Goal: Transaction & Acquisition: Book appointment/travel/reservation

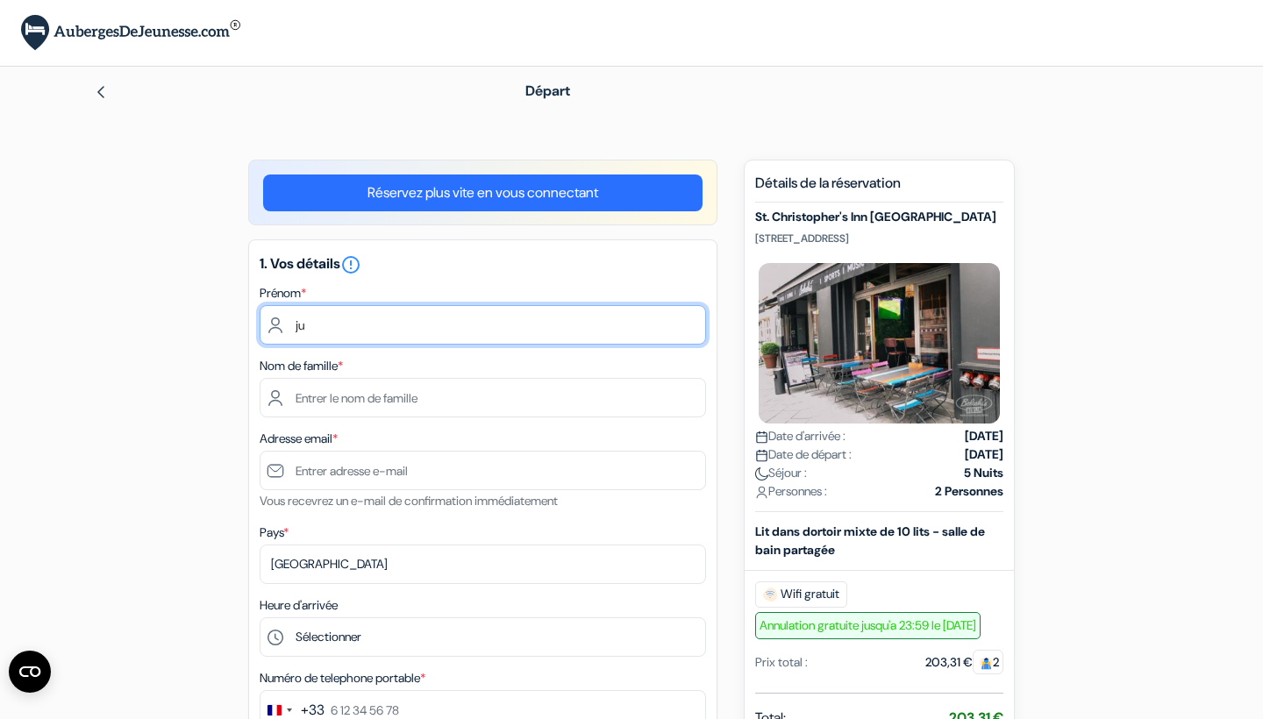
type input "j"
type input "Justine"
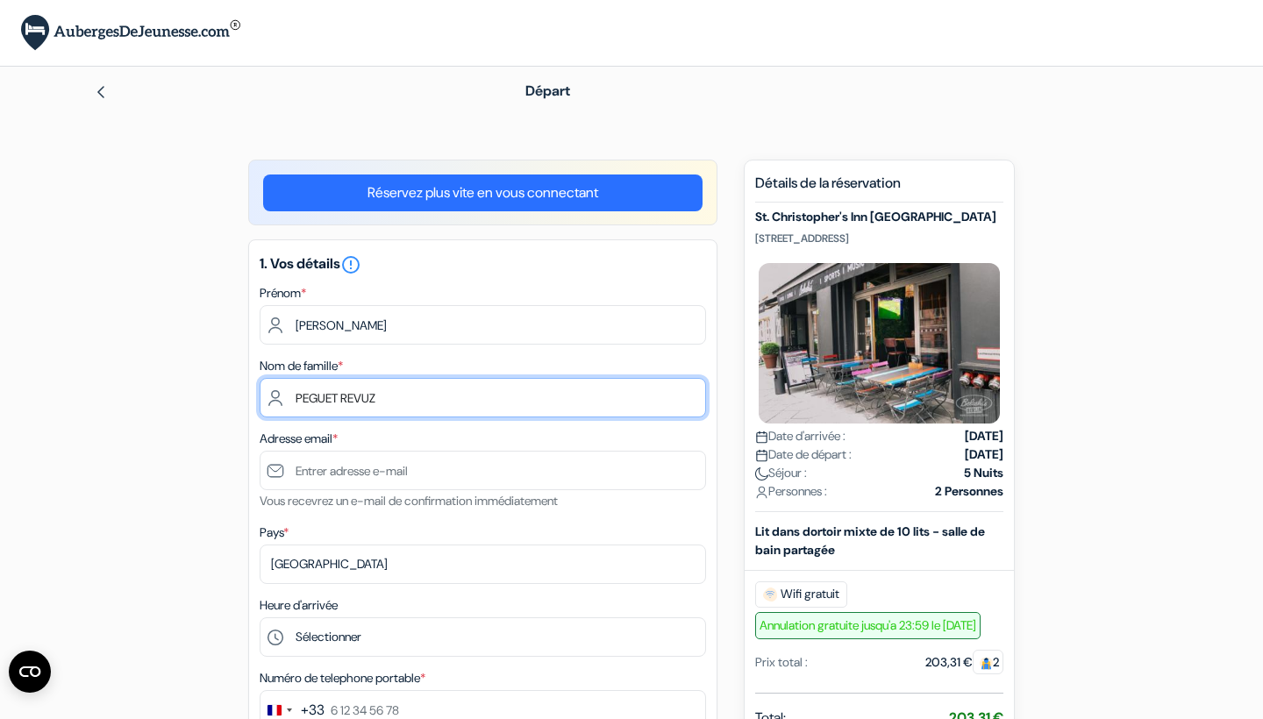
type input "PEGUET REVUZ"
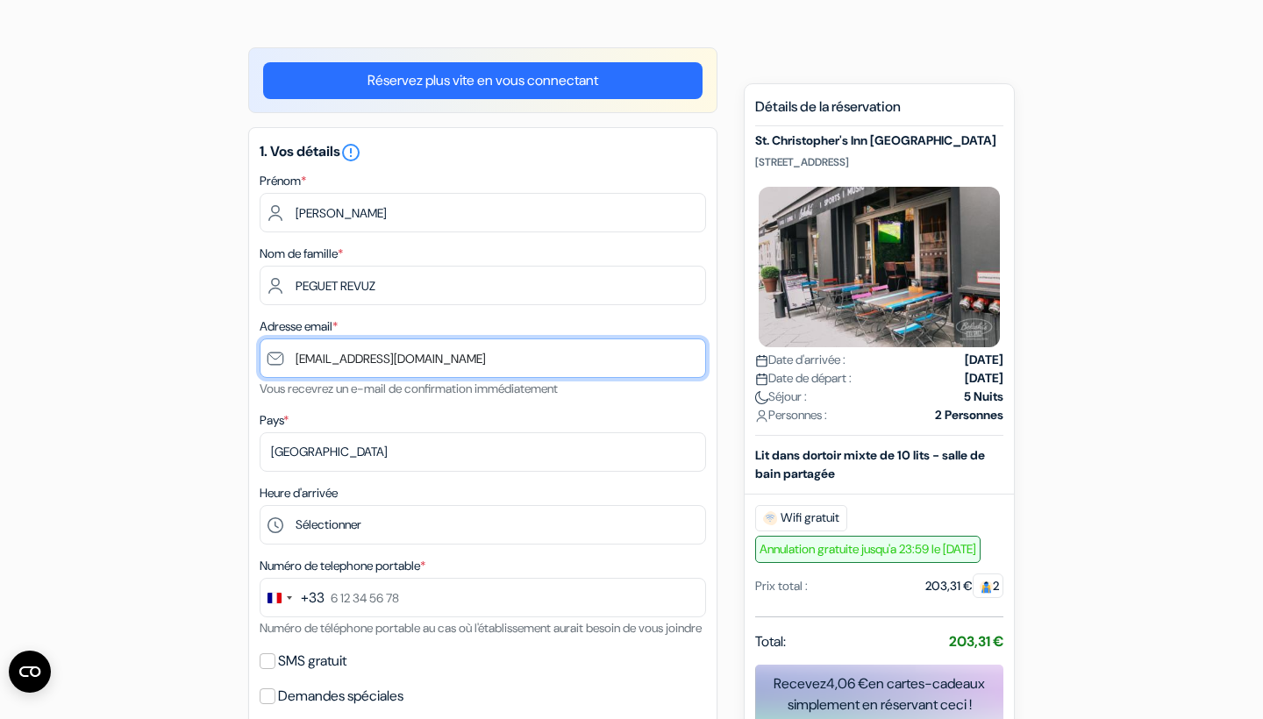
scroll to position [132, 0]
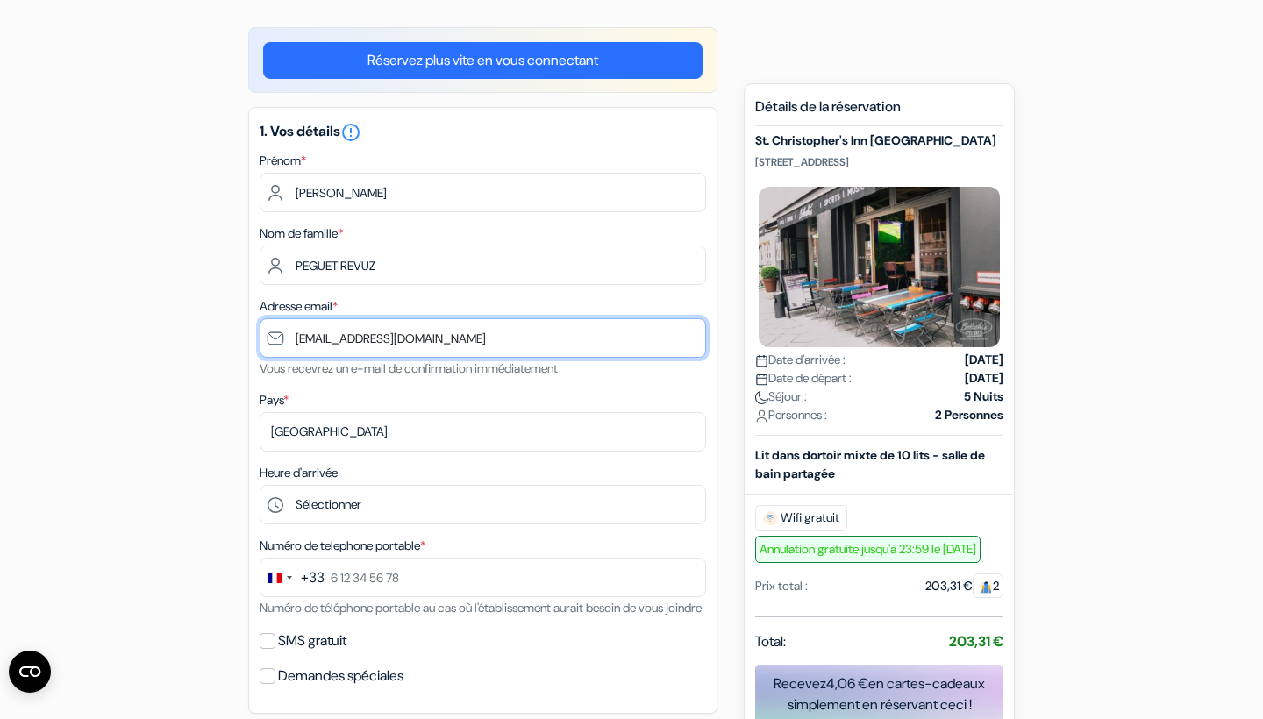
type input "[EMAIL_ADDRESS][DOMAIN_NAME]"
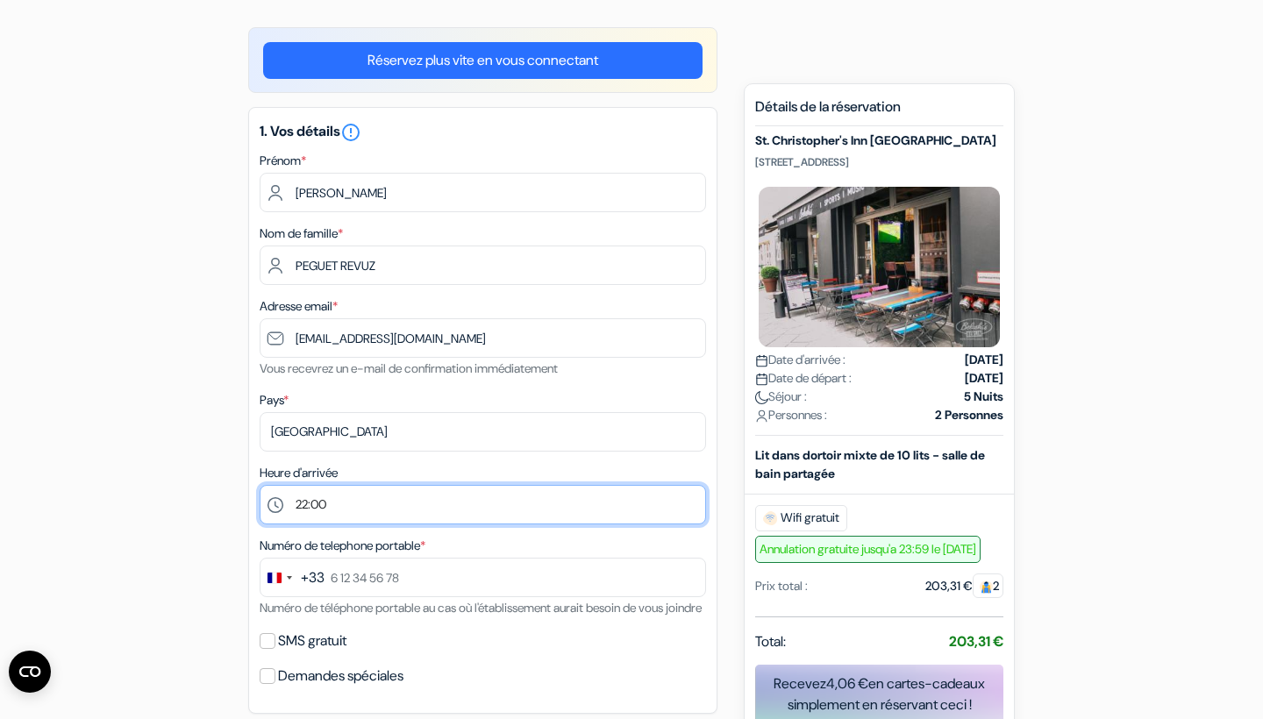
select select "23"
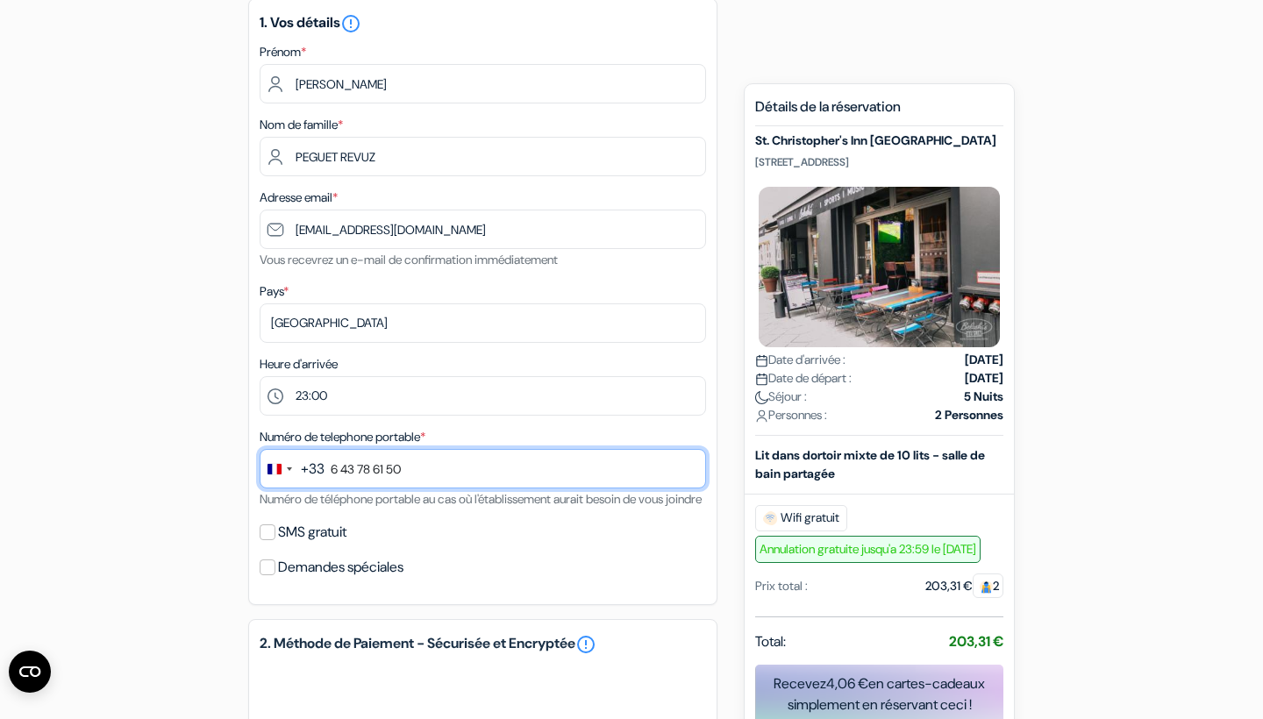
scroll to position [262, 0]
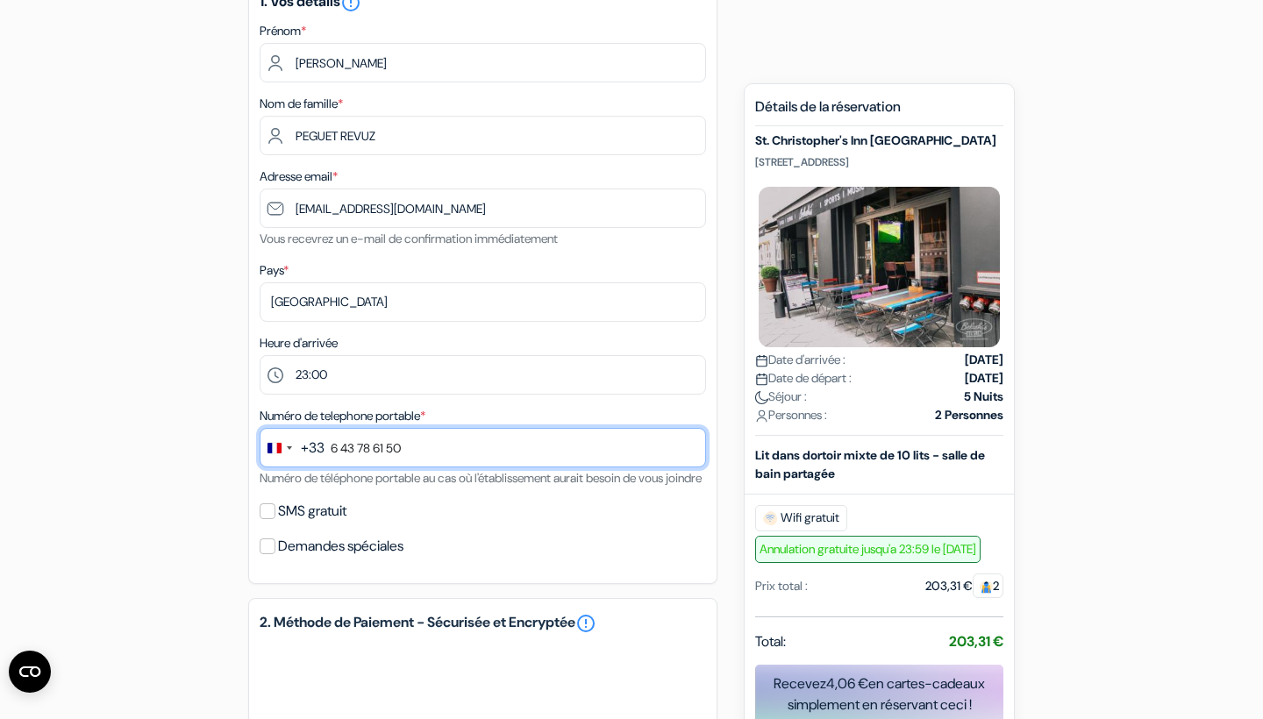
type input "6 43 78 61 50"
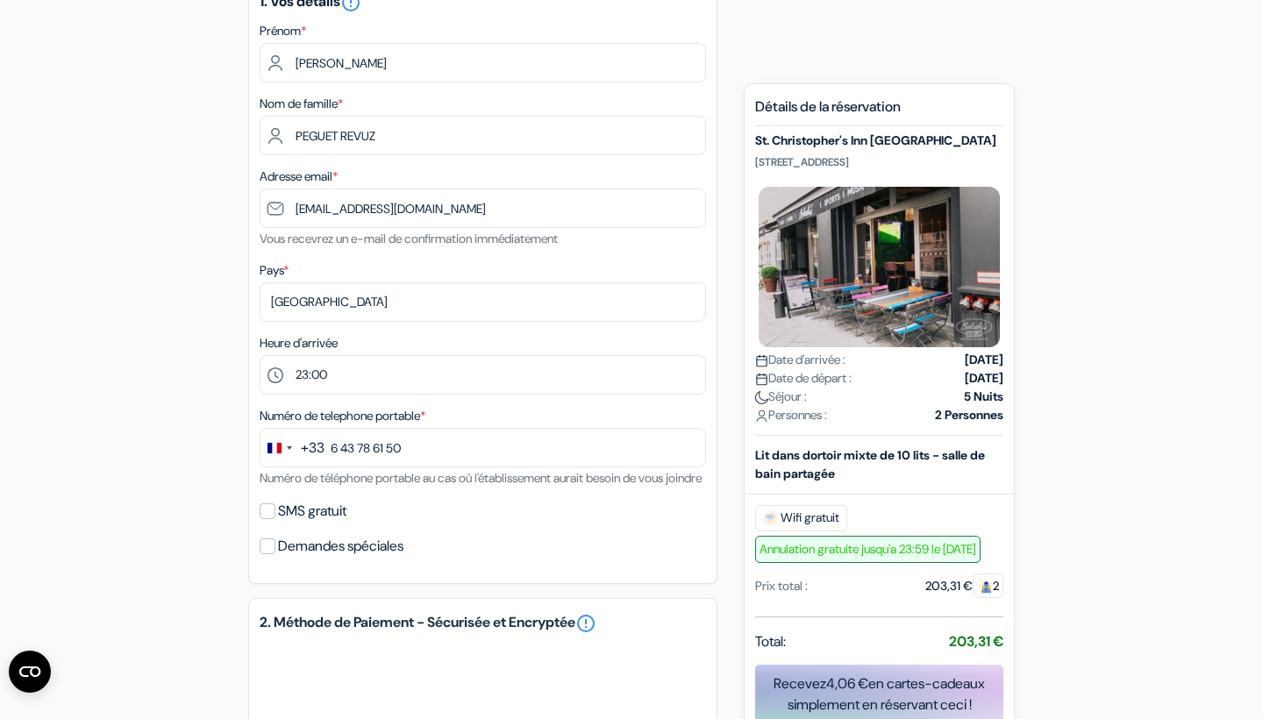
click at [276, 524] on div "SMS gratuit" at bounding box center [483, 511] width 446 height 25
click at [268, 519] on input "SMS gratuit" at bounding box center [268, 511] width 16 height 16
checkbox input "true"
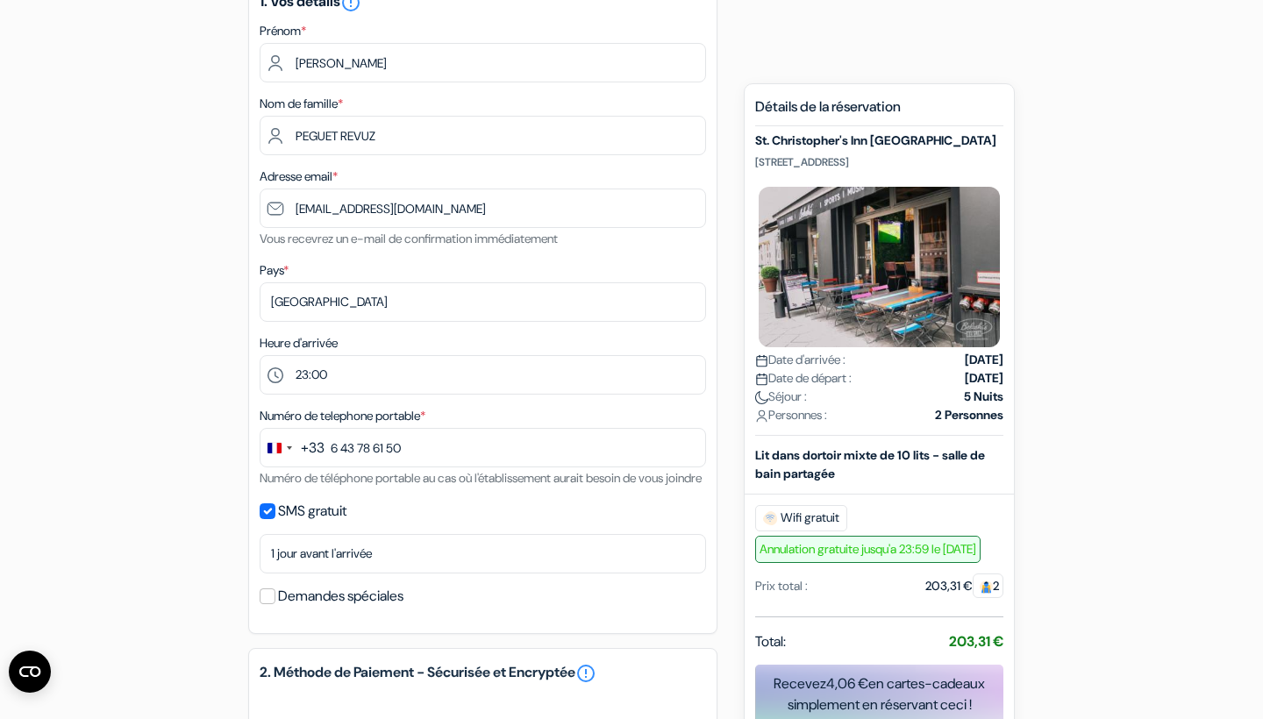
click at [263, 604] on input "Demandes spéciales" at bounding box center [268, 596] width 16 height 16
checkbox input "false"
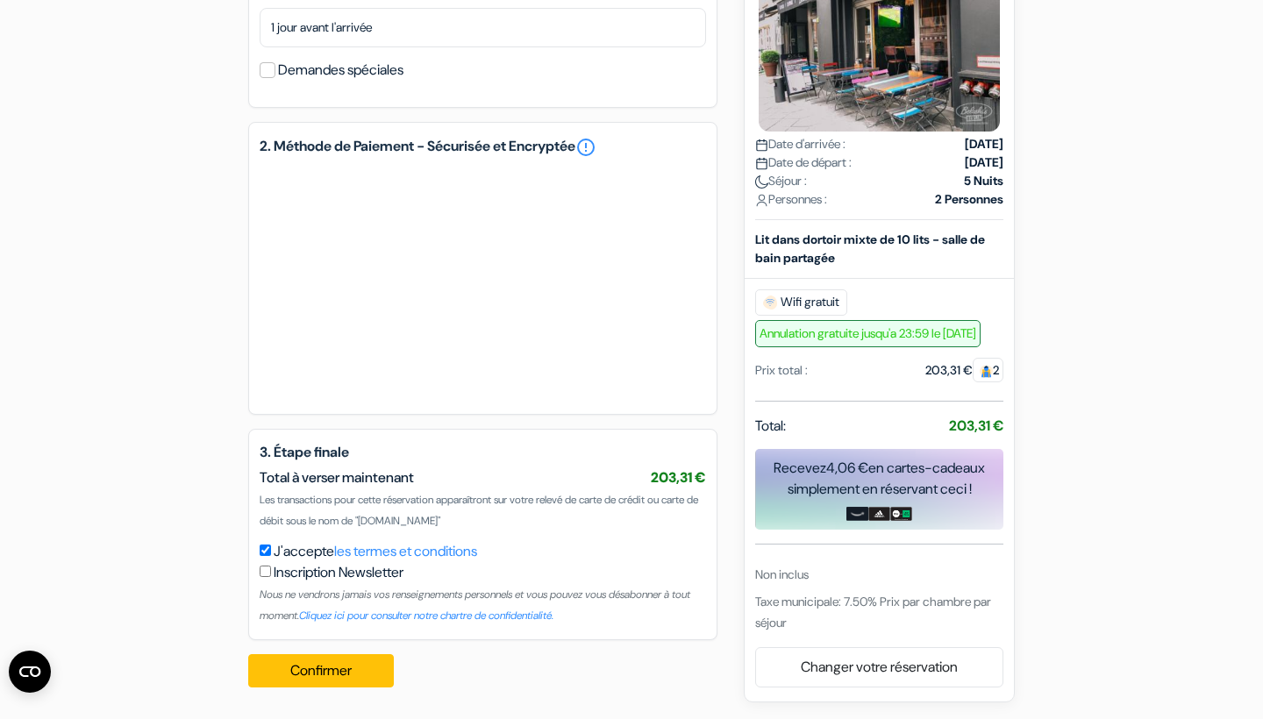
scroll to position [809, 0]
click at [338, 674] on button "Confirmer Loading..." at bounding box center [321, 670] width 146 height 33
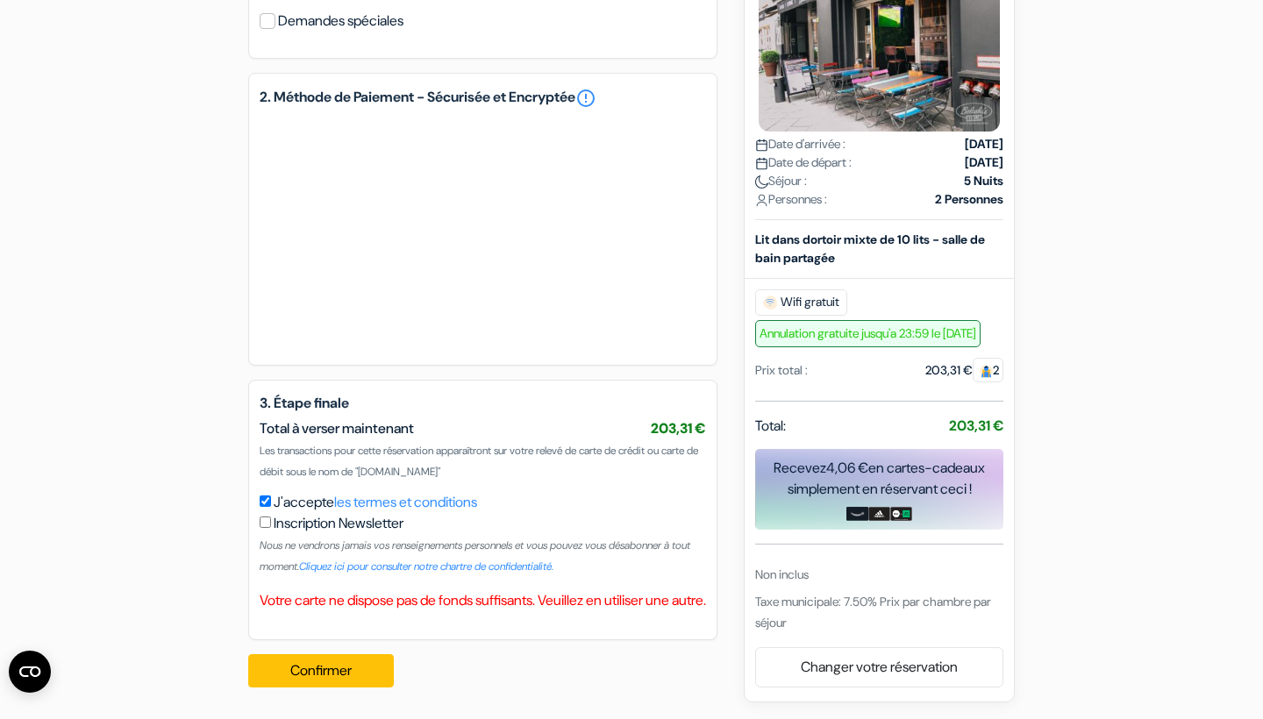
scroll to position [880, 0]
click at [362, 664] on button "Confirmer Loading..." at bounding box center [321, 670] width 146 height 33
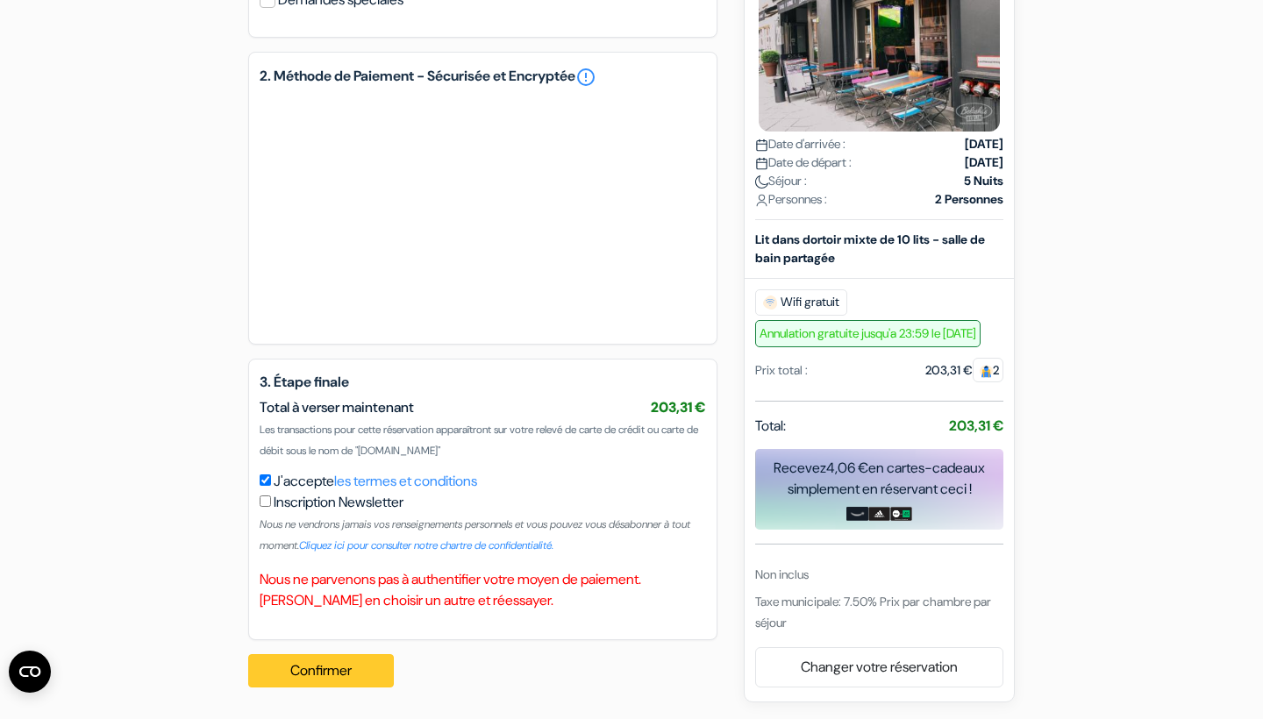
click at [316, 674] on button "Confirmer Loading..." at bounding box center [321, 670] width 146 height 33
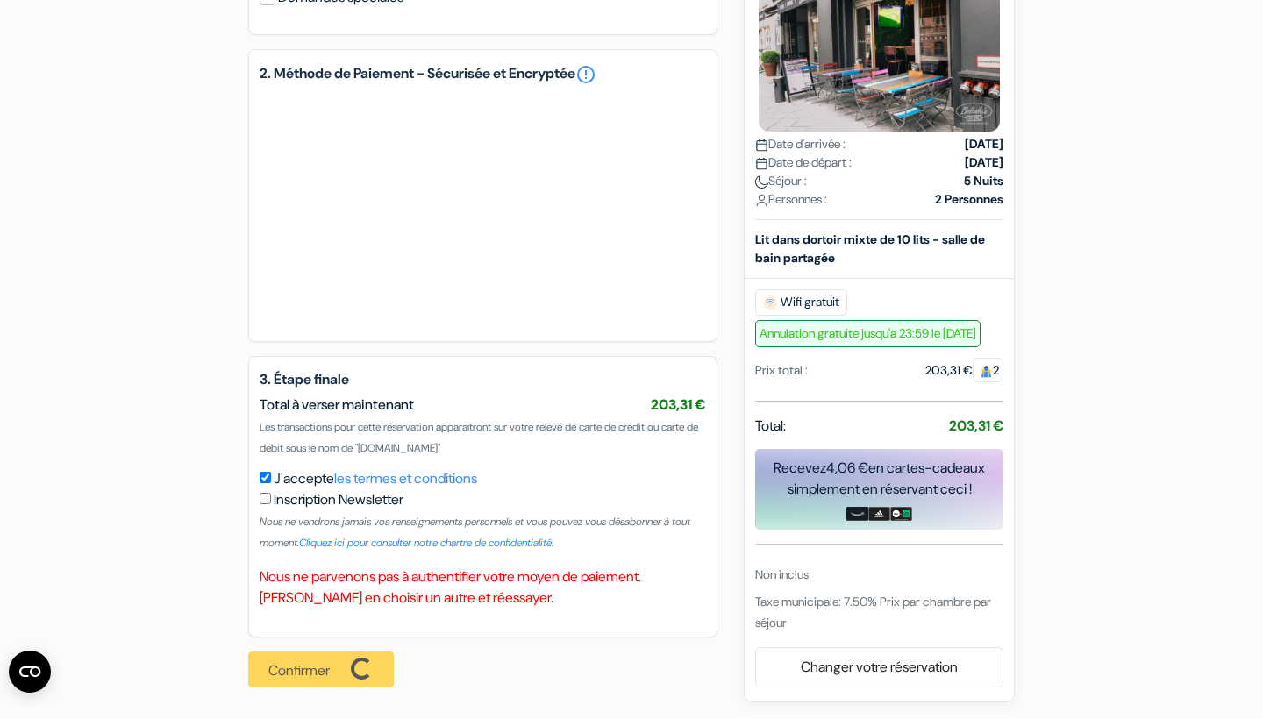
scroll to position [882, 0]
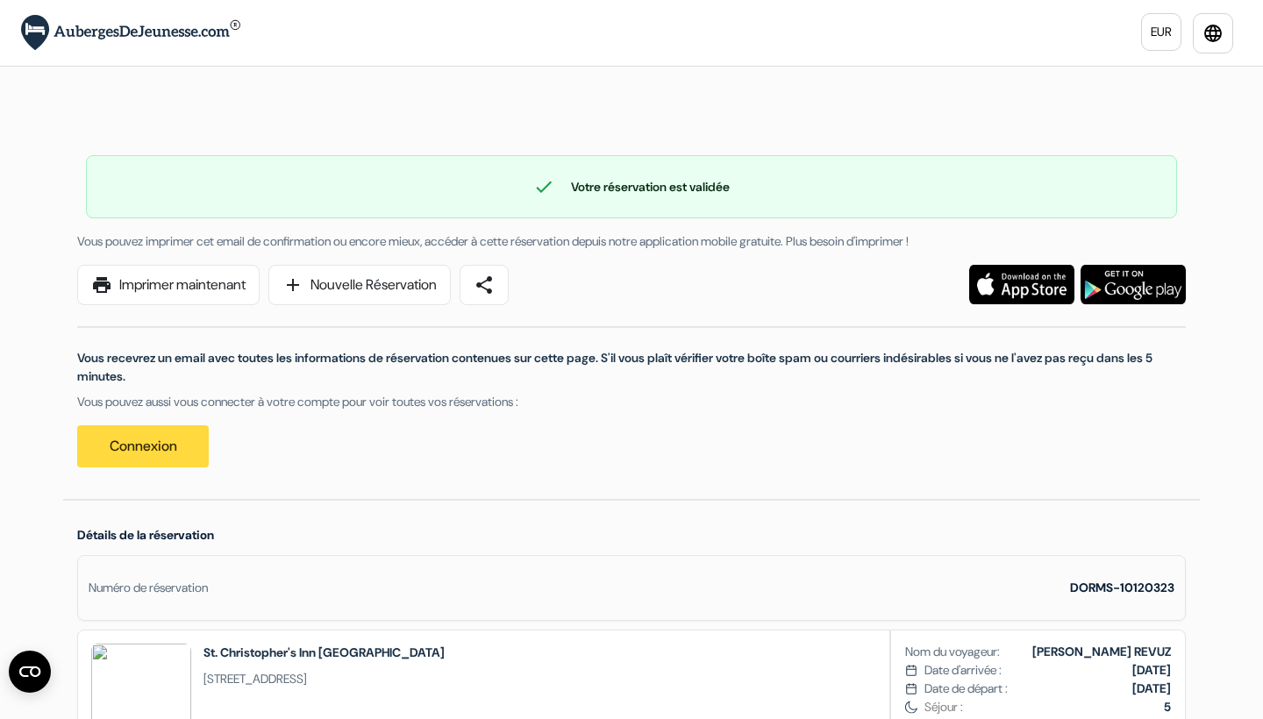
click at [127, 448] on link "Connexion" at bounding box center [143, 446] width 132 height 42
drag, startPoint x: 253, startPoint y: 477, endPoint x: 108, endPoint y: 407, distance: 160.8
click at [108, 407] on div "print Imprimer maintenant add Nouvelle Réservation share Vous recevrez un email…" at bounding box center [632, 375] width 1130 height 220
click at [534, 484] on div "print Imprimer maintenant add Nouvelle Réservation share Vous recevrez un email…" at bounding box center [632, 375] width 1130 height 220
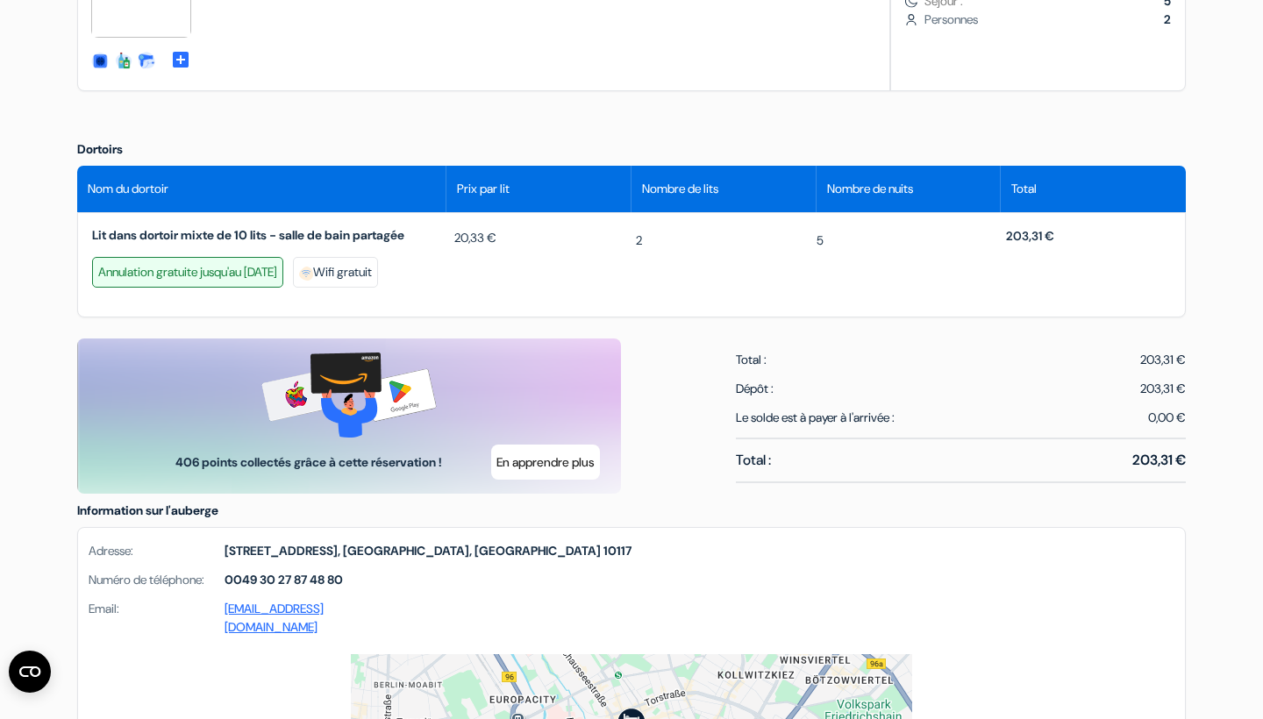
scroll to position [203, 0]
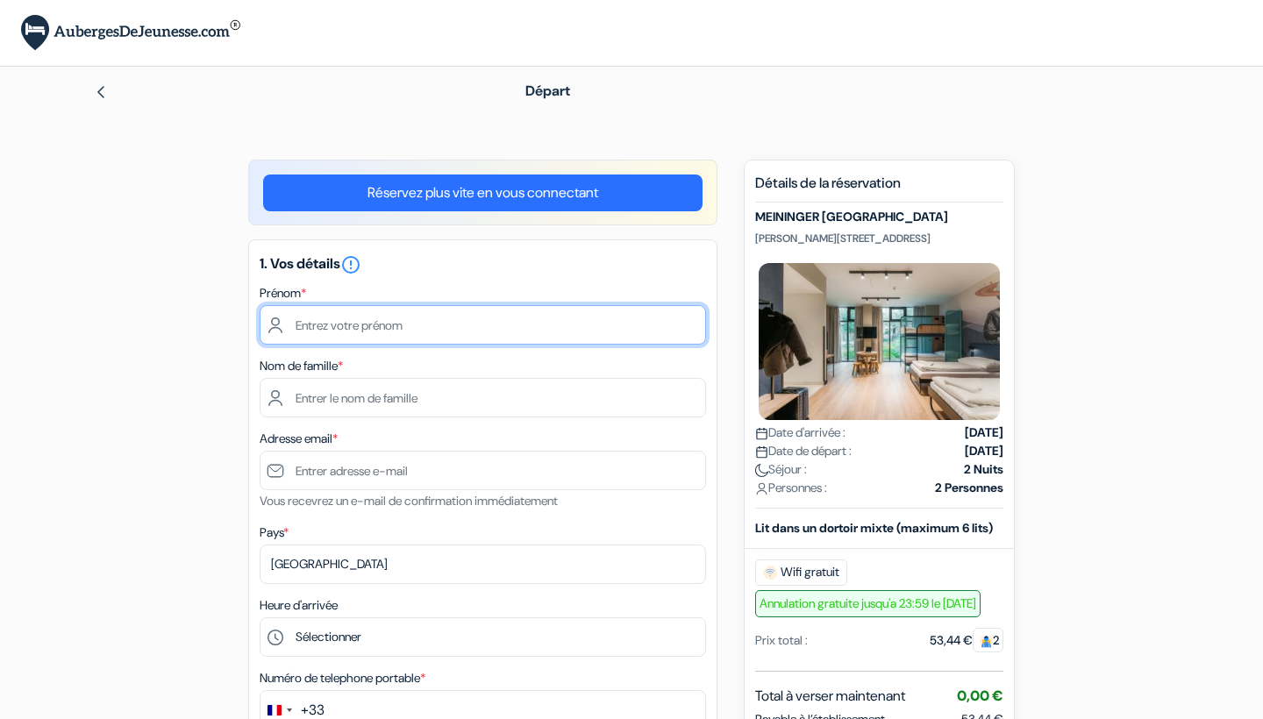
click at [335, 330] on input "text" at bounding box center [483, 324] width 446 height 39
type input "Justine"
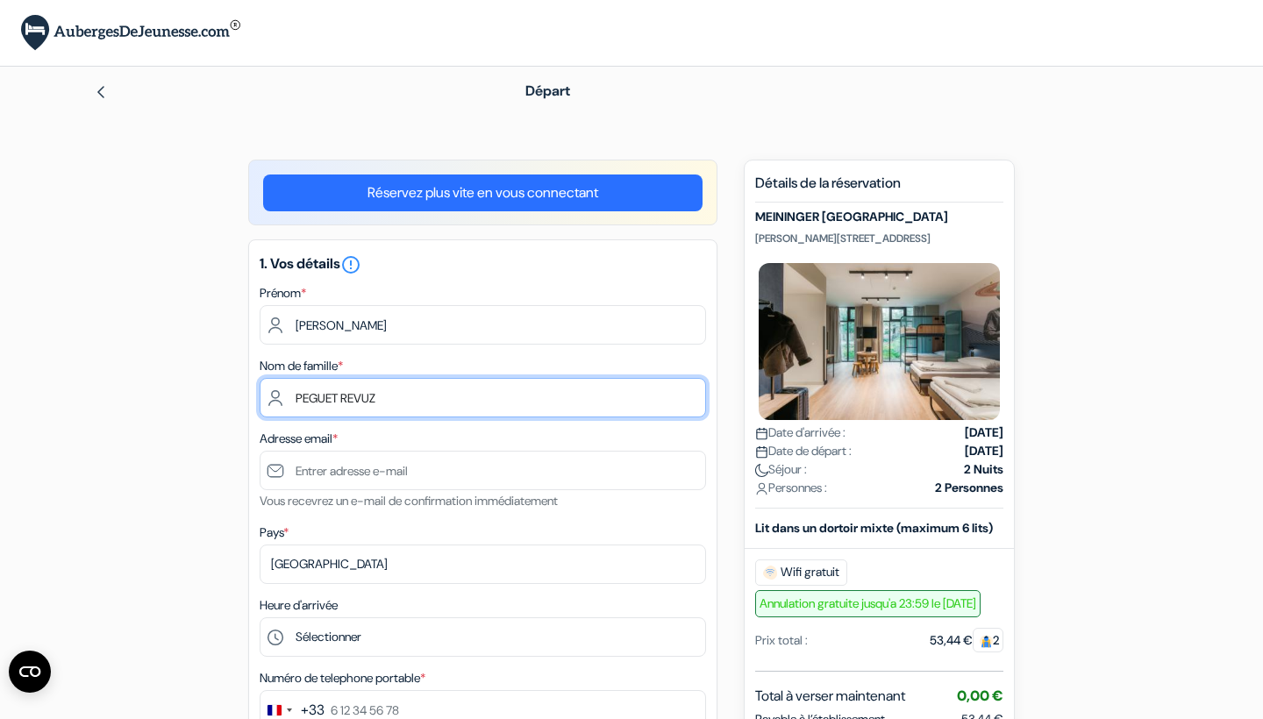
type input "PEGUET REVUZ"
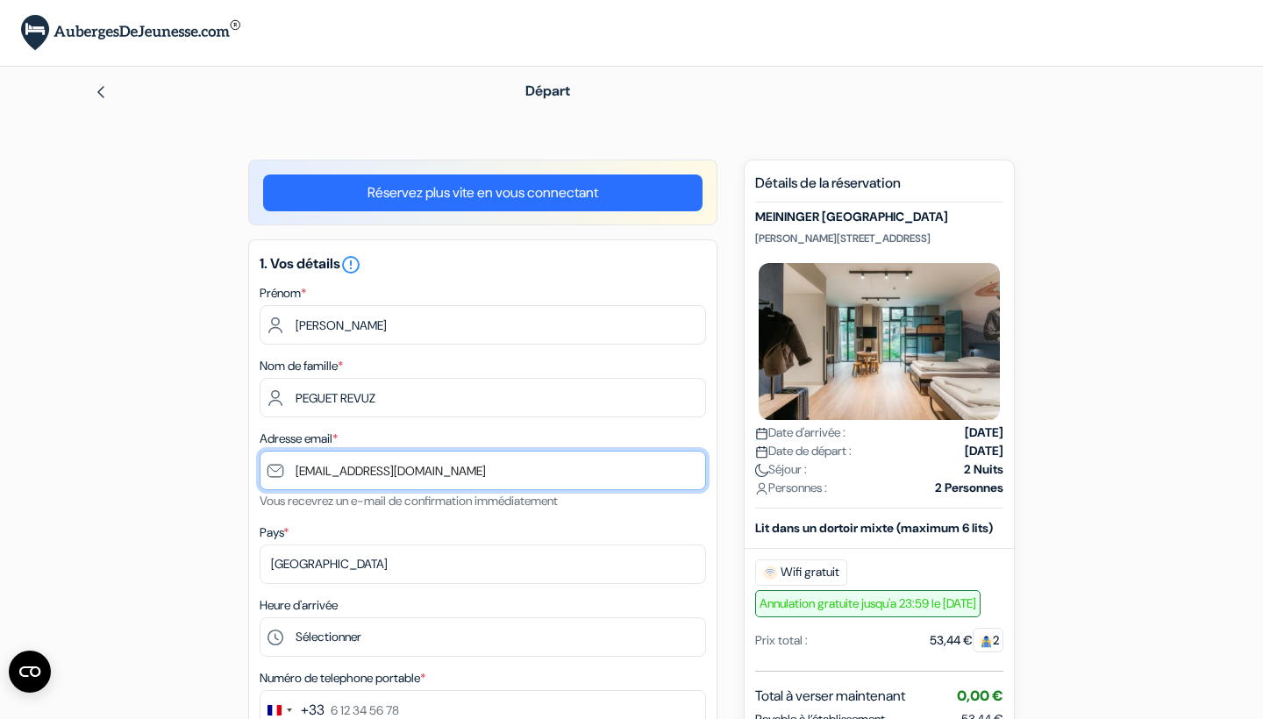
type input "[EMAIL_ADDRESS][DOMAIN_NAME]"
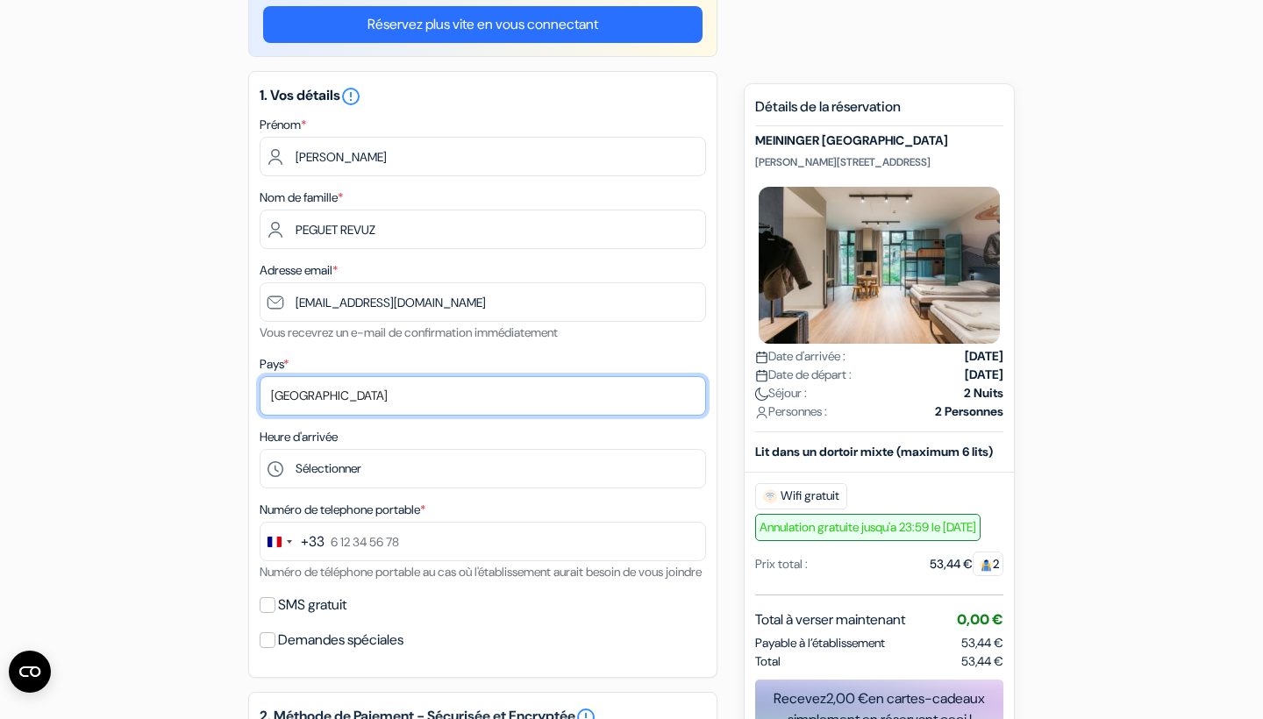
scroll to position [181, 0]
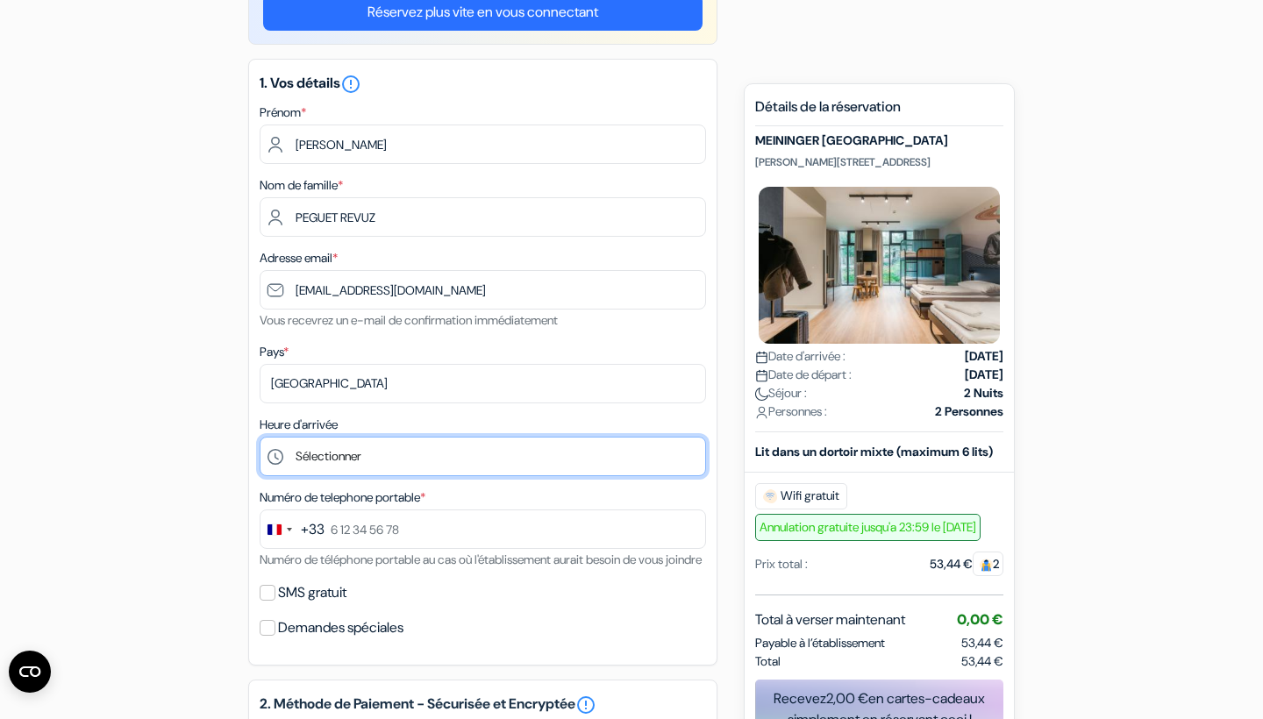
select select "21"
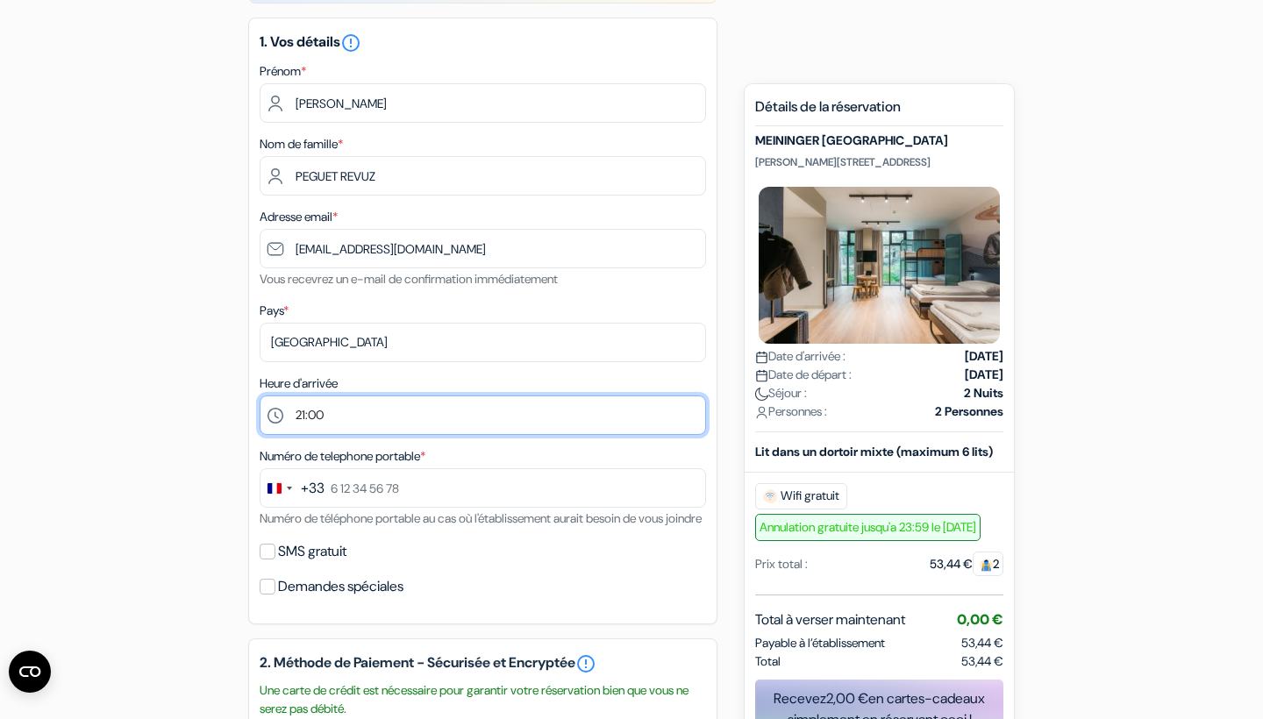
scroll to position [223, 0]
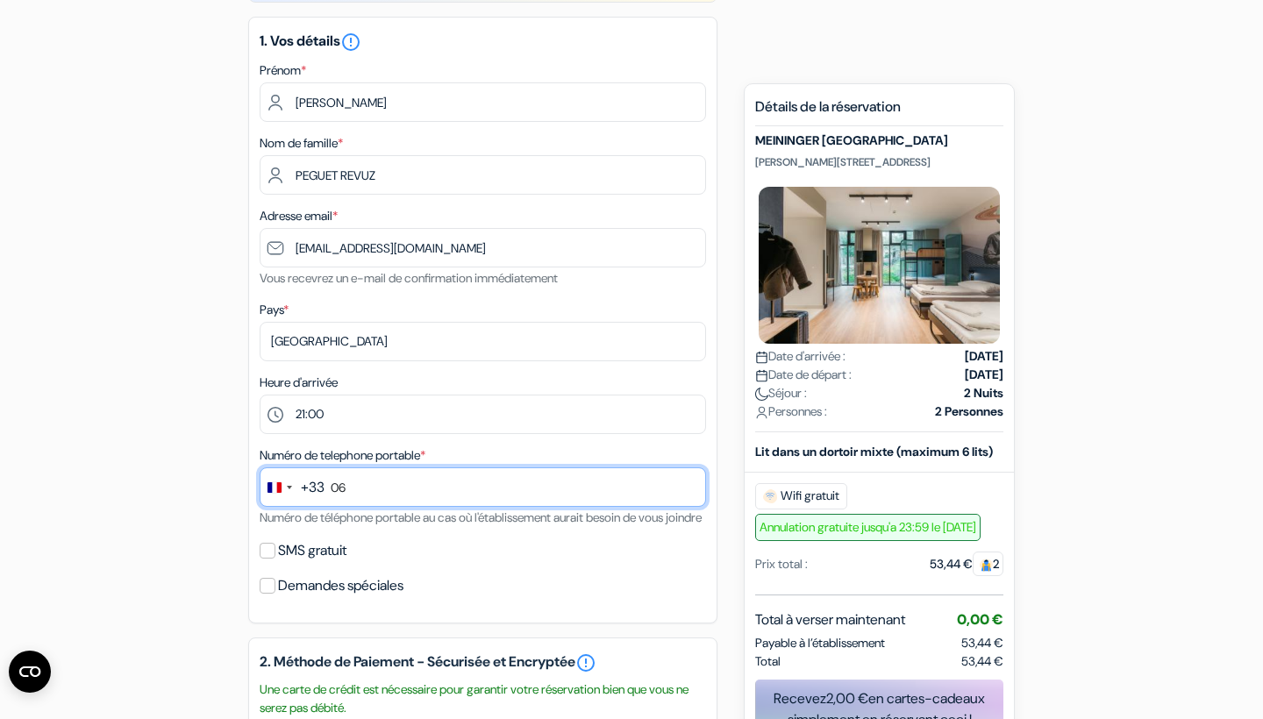
type input "0"
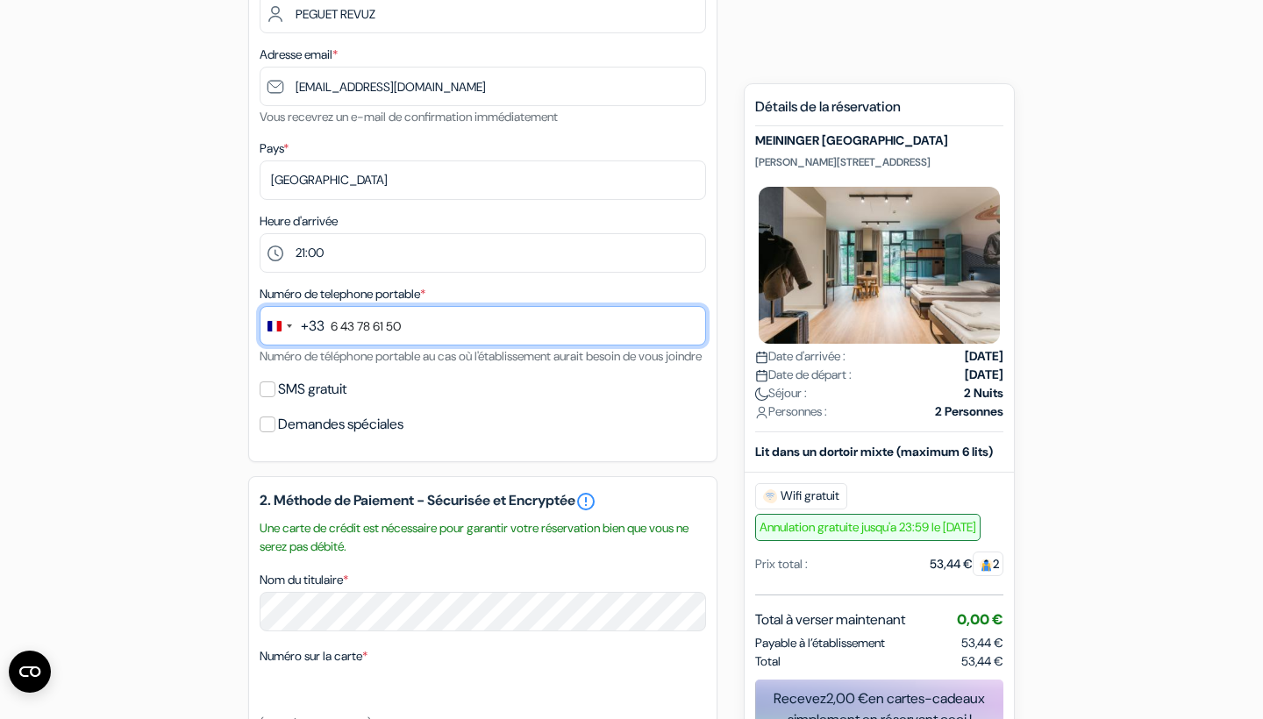
scroll to position [405, 0]
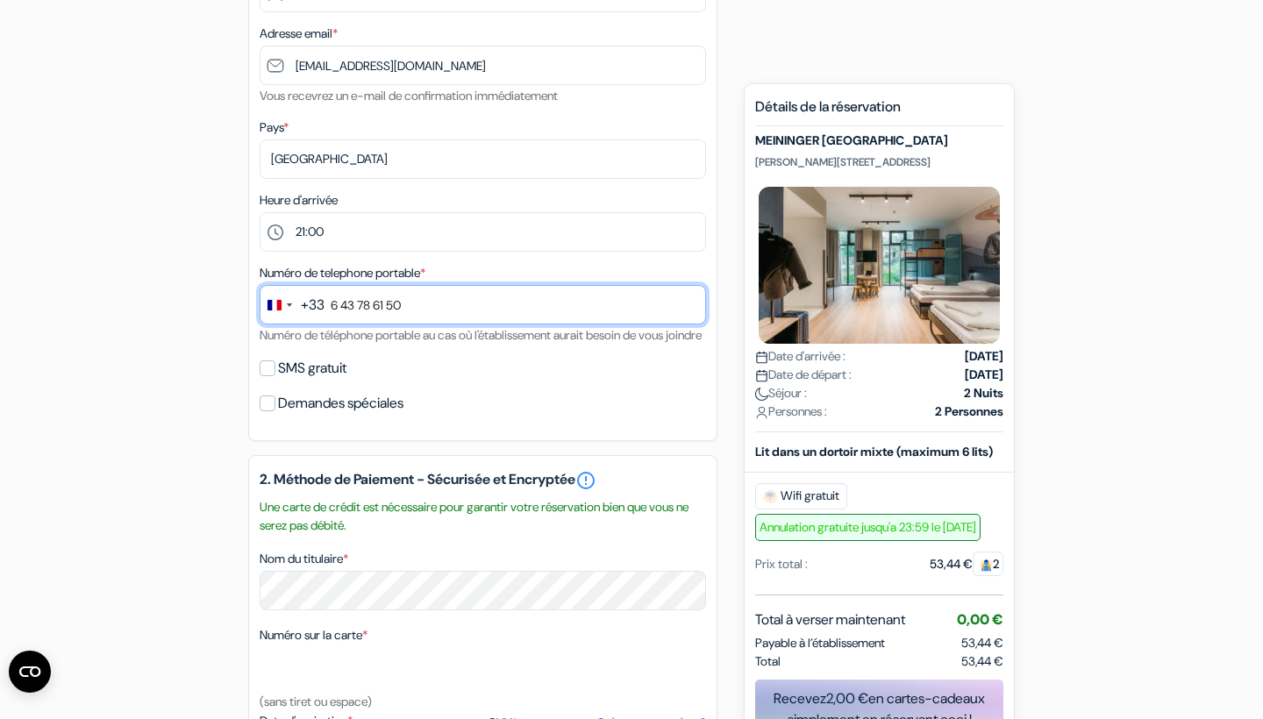
type input "6 43 78 61 50"
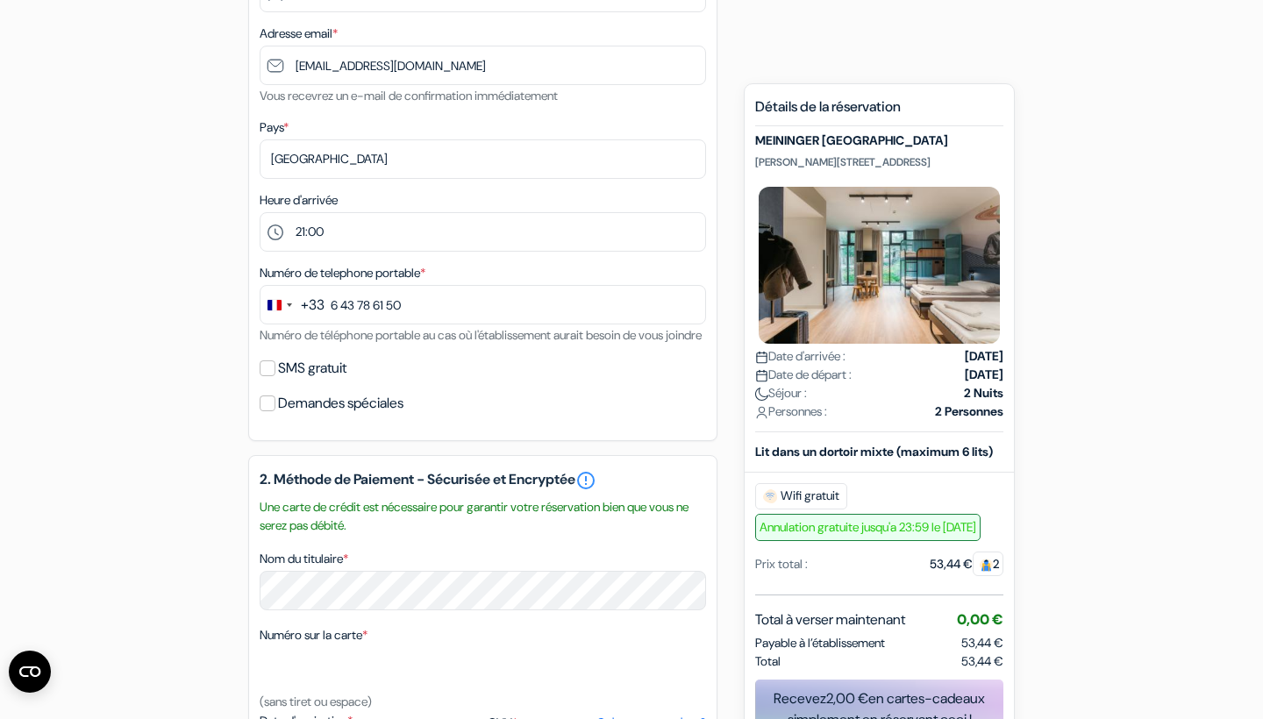
click at [269, 376] on input "SMS gratuit" at bounding box center [268, 368] width 16 height 16
checkbox input "true"
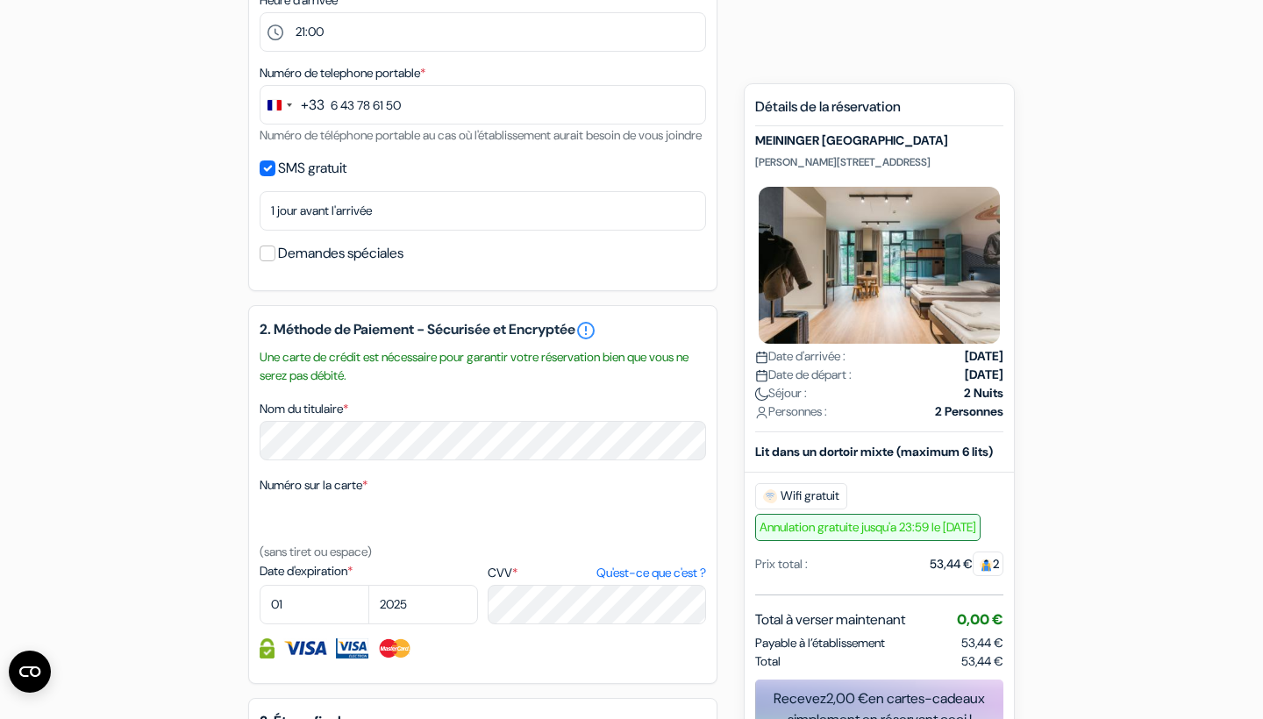
scroll to position [611, 0]
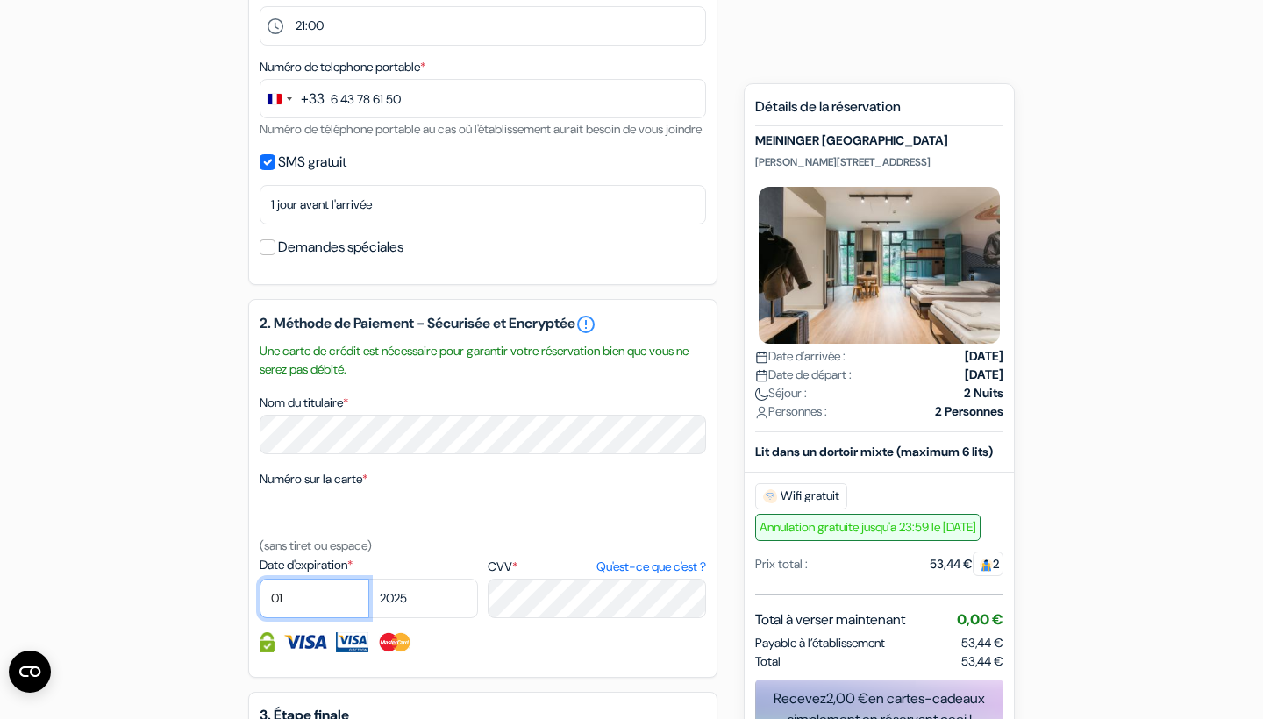
select select "09"
select select "2029"
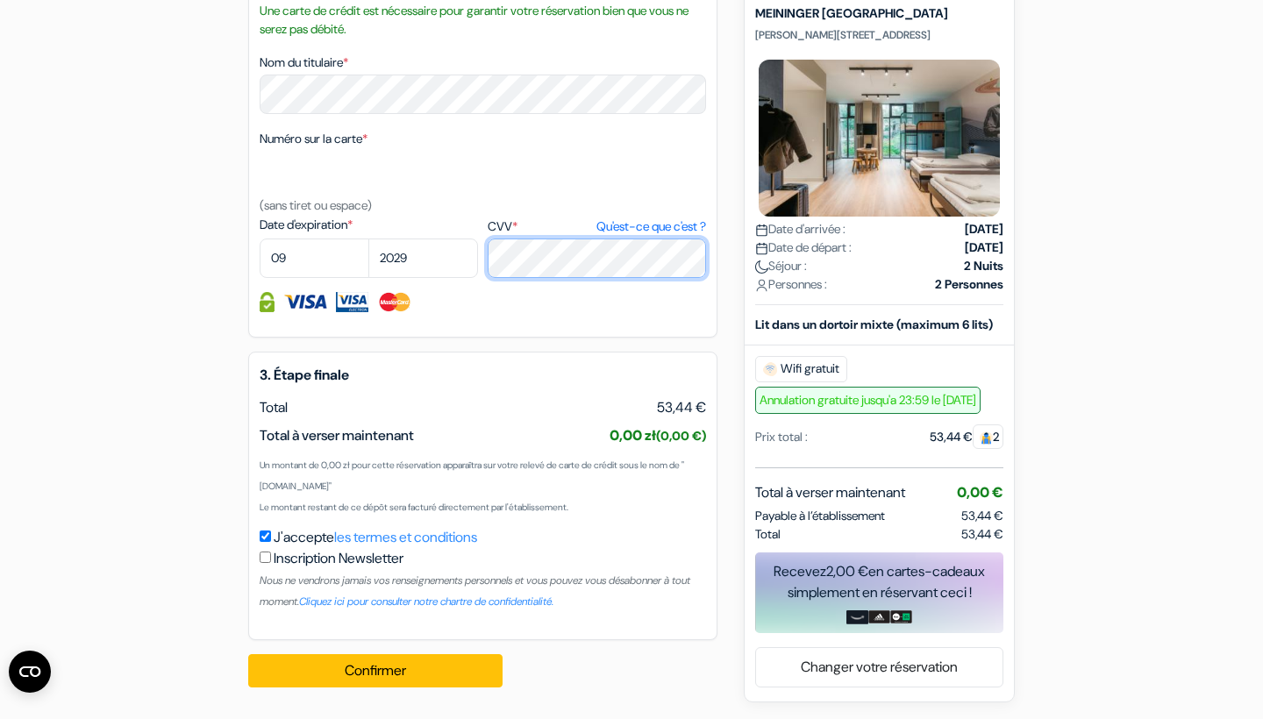
scroll to position [973, 0]
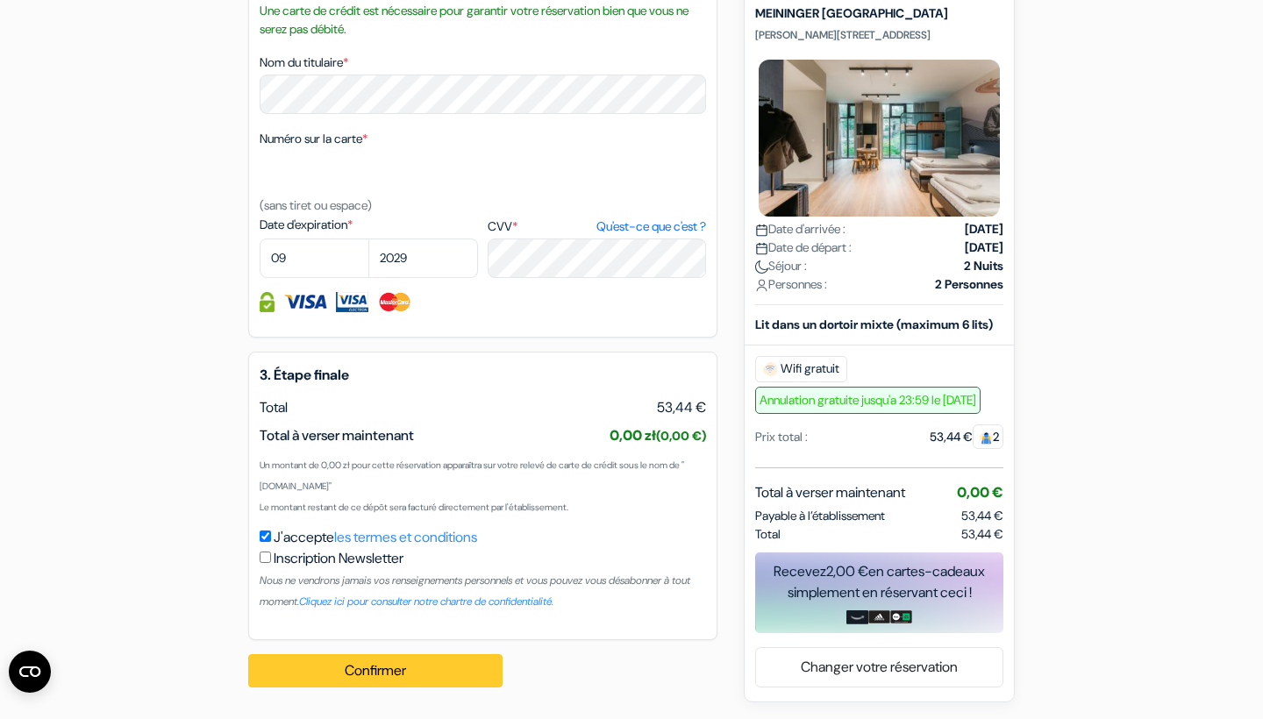
click at [406, 669] on button "Confirmer Loading..." at bounding box center [375, 670] width 254 height 33
